Goal: Task Accomplishment & Management: Use online tool/utility

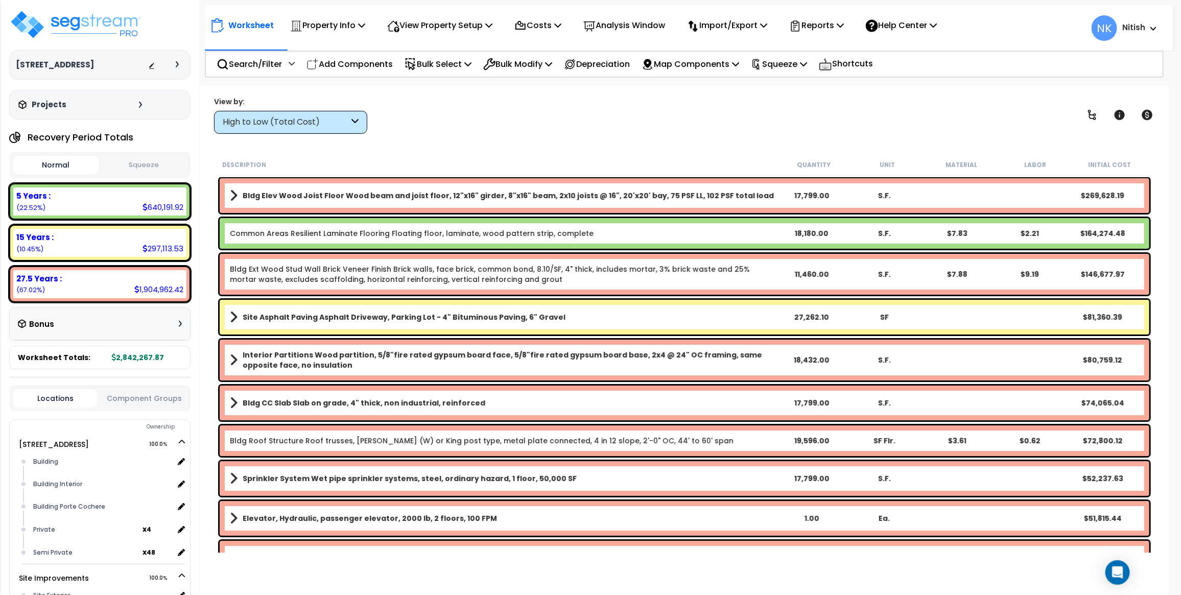
click at [336, 115] on div "High to Low (Total Cost)" at bounding box center [290, 122] width 153 height 23
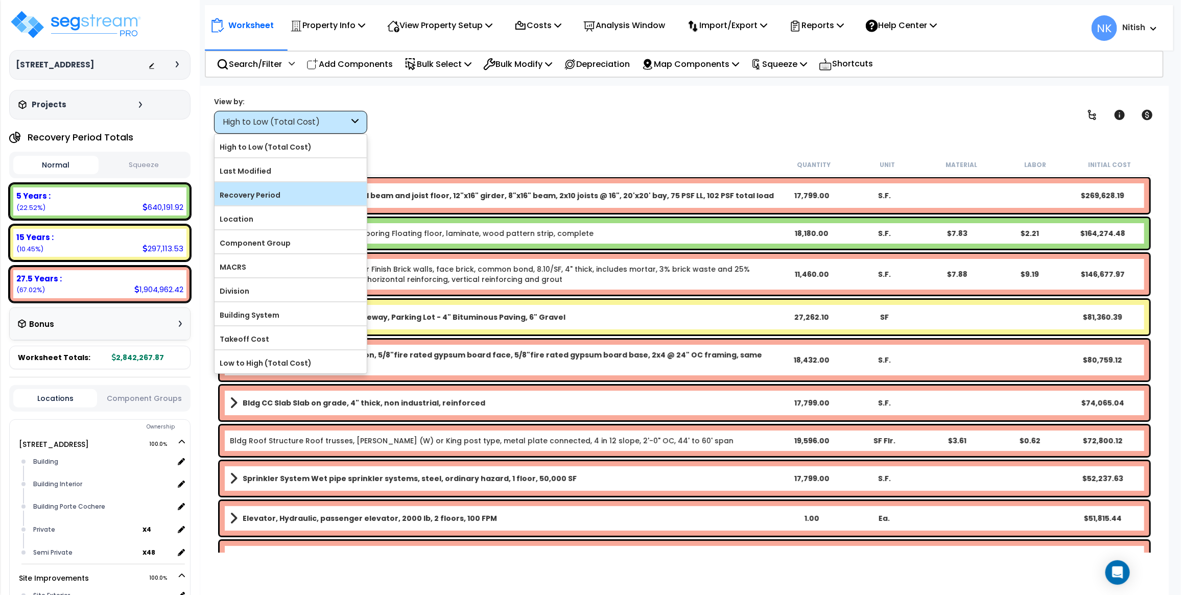
click at [311, 188] on label "Recovery Period" at bounding box center [291, 194] width 152 height 15
click at [0, 0] on input "Recovery Period" at bounding box center [0, 0] width 0 height 0
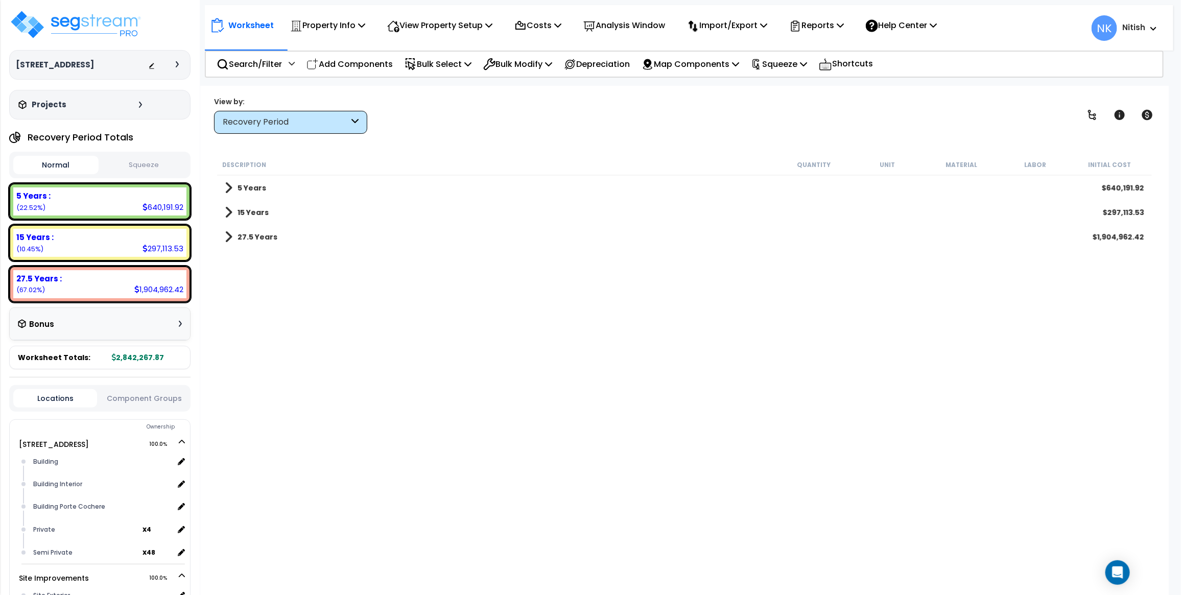
click at [271, 238] on b "27.5 Years" at bounding box center [258, 237] width 40 height 10
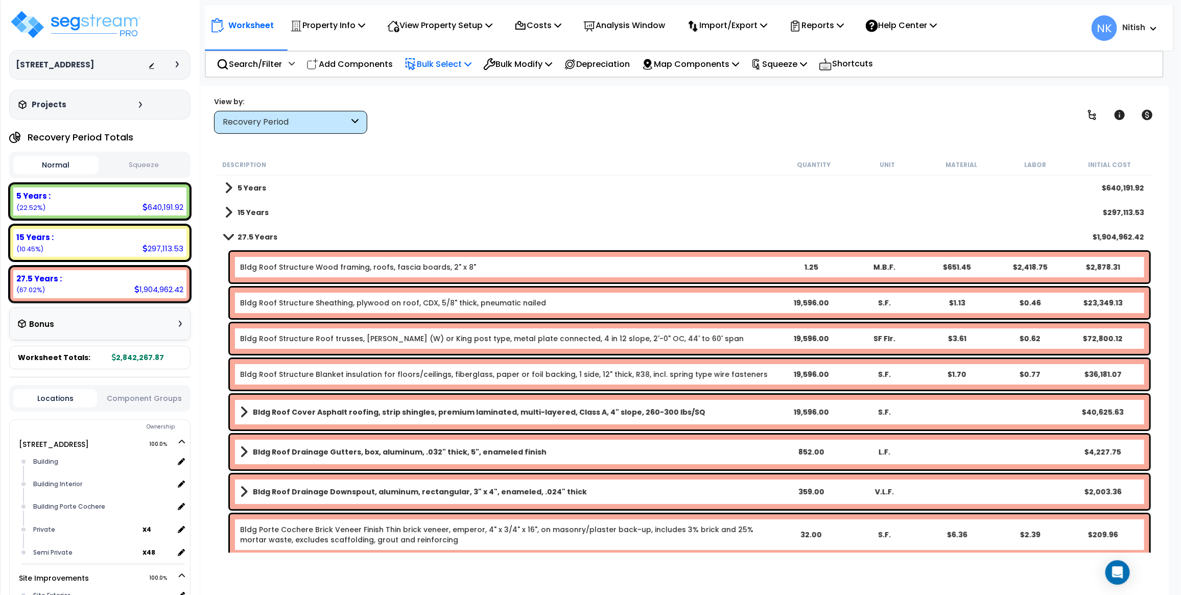
click at [462, 62] on p "Bulk Select" at bounding box center [438, 64] width 67 height 14
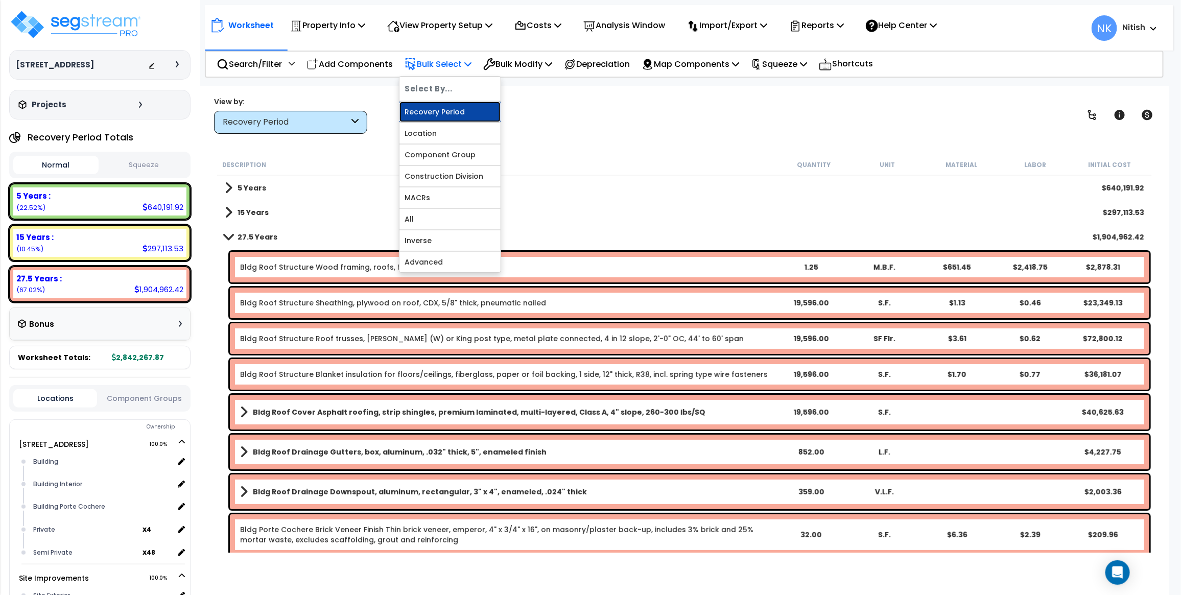
click at [456, 106] on link "Recovery Period" at bounding box center [449, 112] width 101 height 20
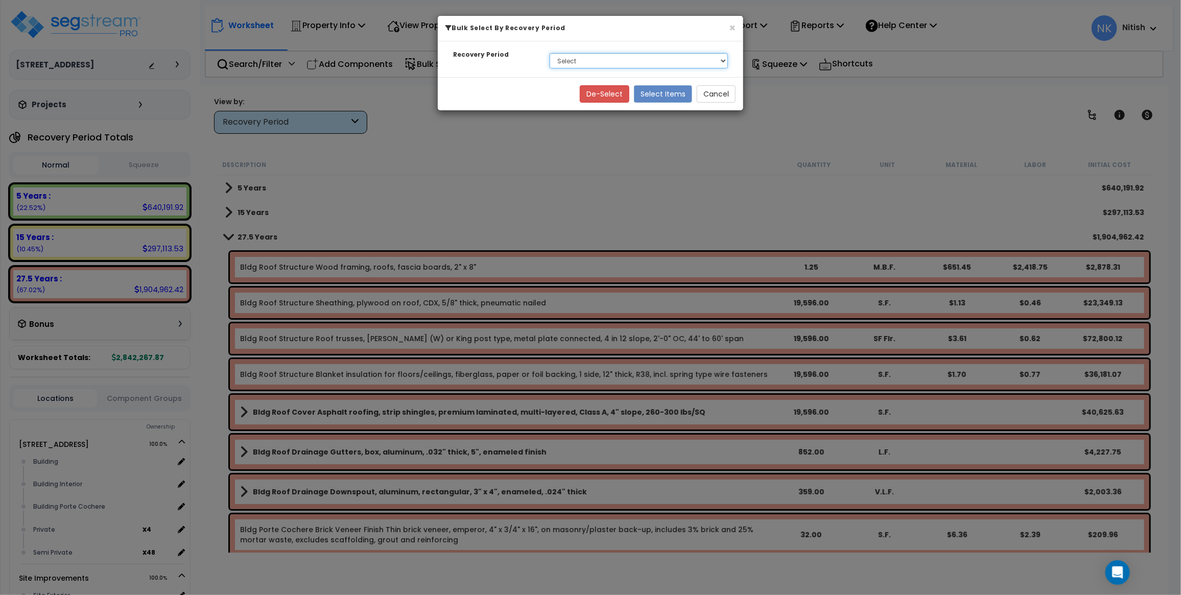
select select "275Y"
click at [550, 53] on select "Select 5 Years 15 Years 27.5 Years" at bounding box center [639, 60] width 178 height 15
click at [654, 90] on button "Select Items" at bounding box center [663, 93] width 58 height 17
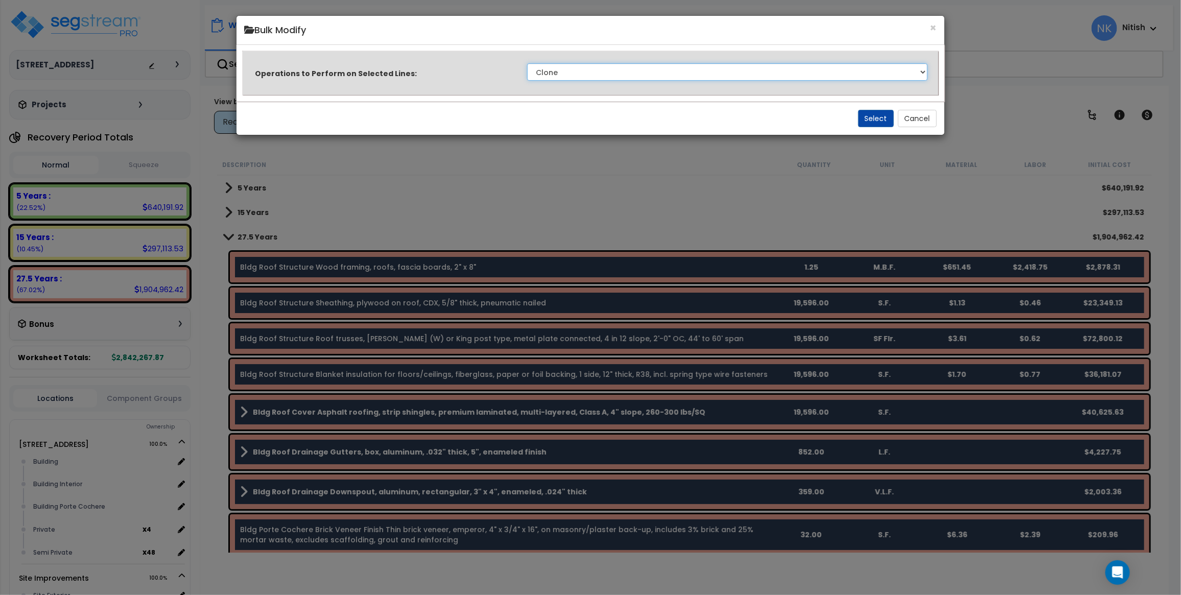
select select "modifyRecoveryPeriod"
click at [527, 63] on select "Clone Delete Delete Zero Quantities Modify Component Group Modify Recovery Peri…" at bounding box center [727, 71] width 400 height 17
click at [873, 124] on button "Select" at bounding box center [876, 118] width 36 height 17
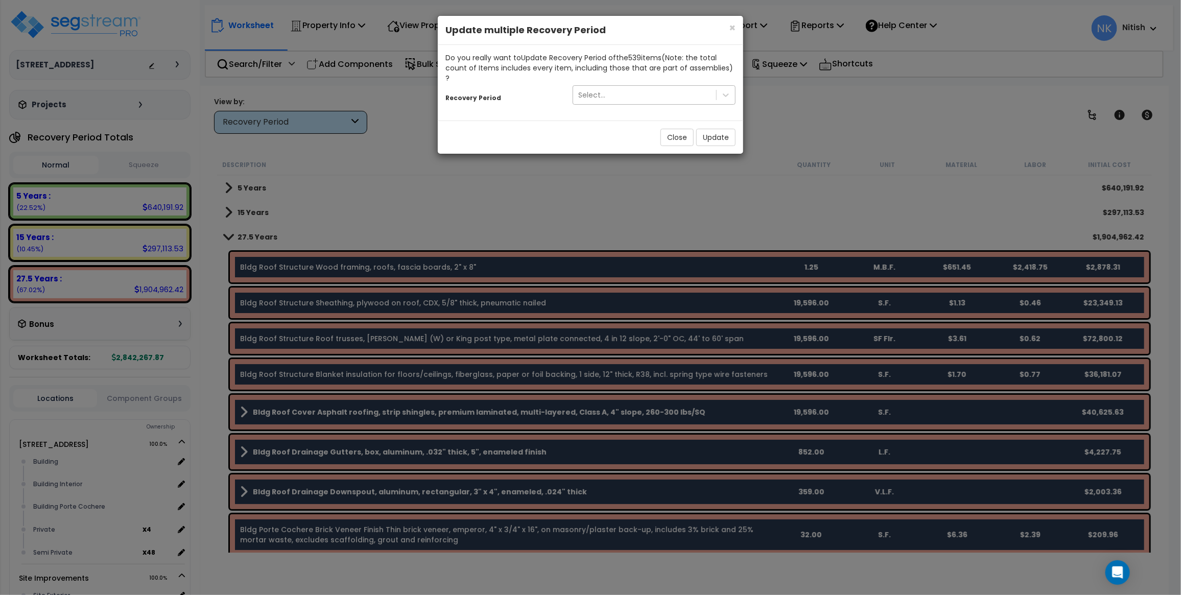
click at [611, 87] on div "Select..." at bounding box center [644, 95] width 143 height 16
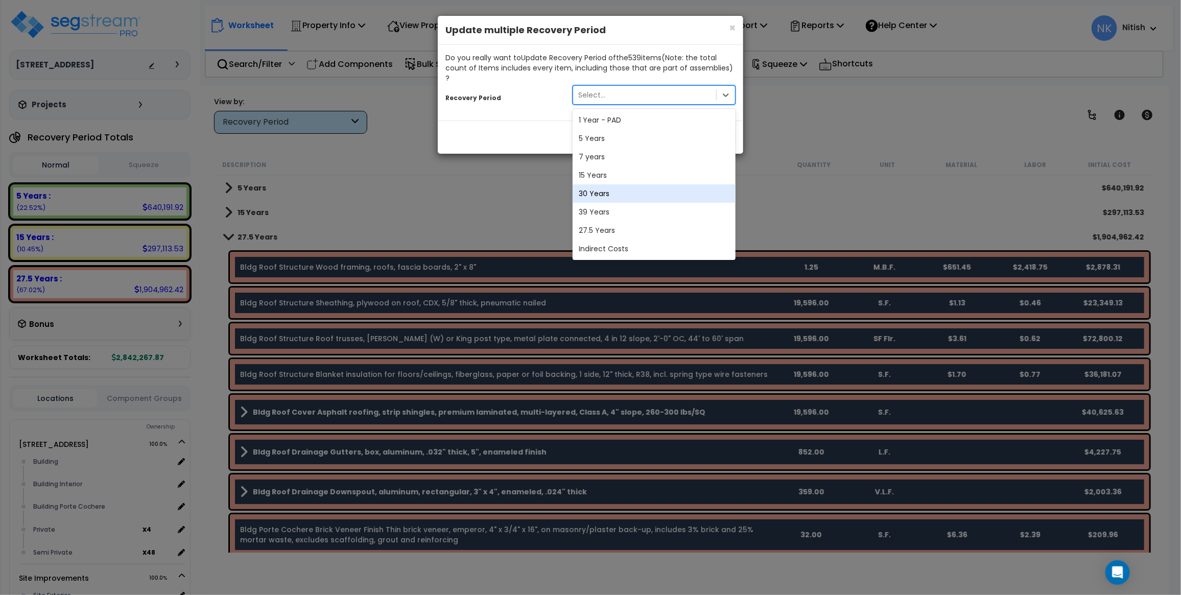
click at [603, 184] on div "30 Years" at bounding box center [654, 193] width 163 height 18
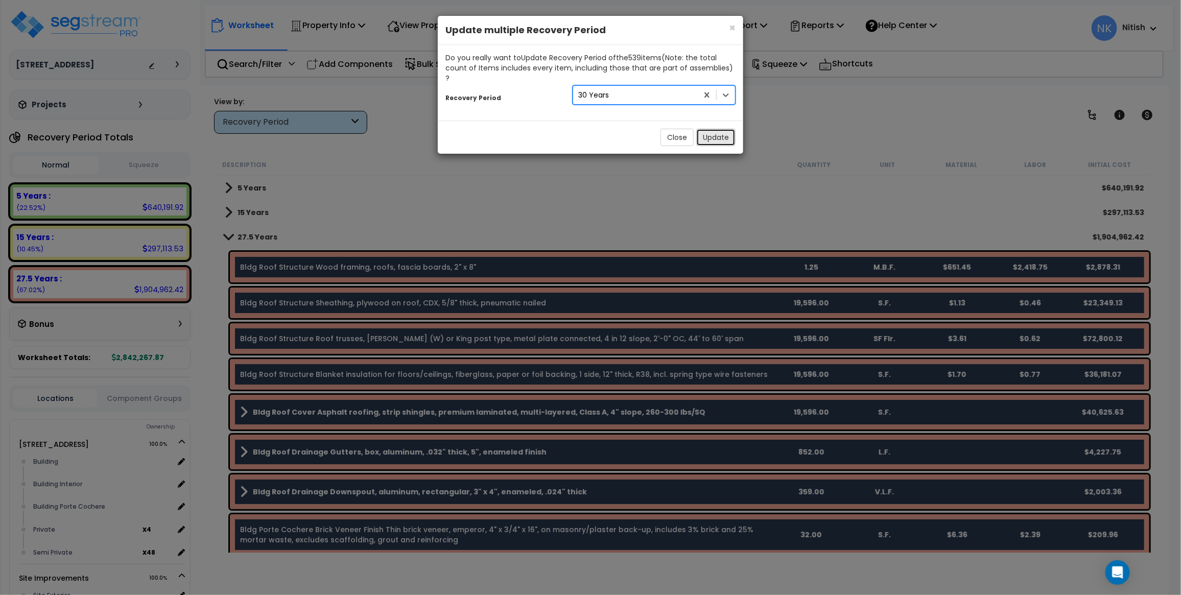
click at [711, 129] on button "Update" at bounding box center [715, 137] width 39 height 17
